Goal: Go to known website: Access a specific website the user already knows

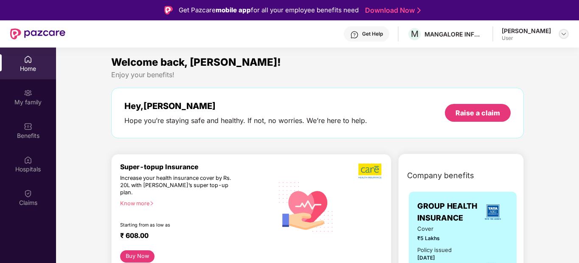
click at [561, 29] on div at bounding box center [564, 34] width 10 height 10
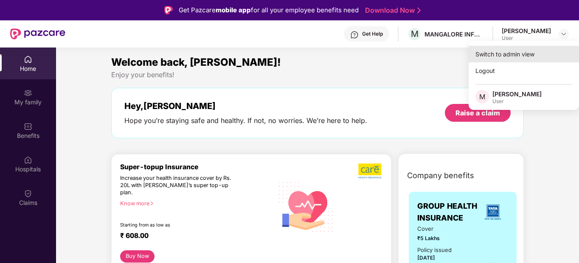
click at [553, 56] on div "Switch to admin view" at bounding box center [524, 54] width 110 height 17
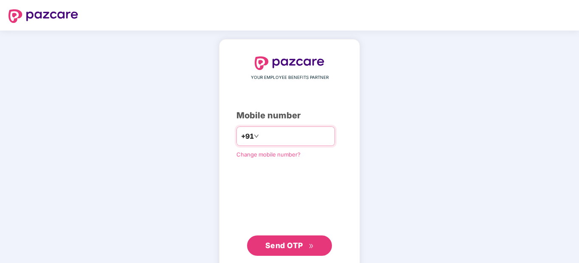
type input "**********"
click at [298, 242] on span "Send OTP" at bounding box center [284, 245] width 38 height 9
